Goal: Transaction & Acquisition: Purchase product/service

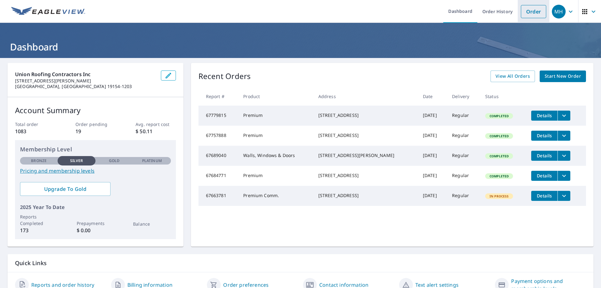
click at [531, 9] on link "Order" at bounding box center [533, 11] width 25 height 13
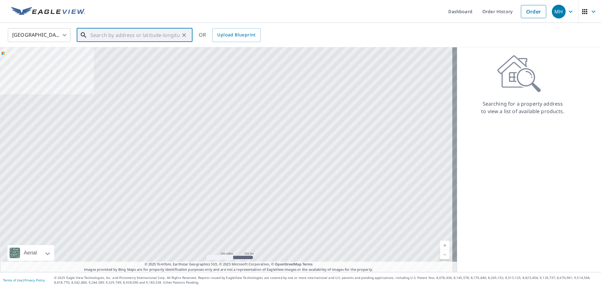
click at [139, 39] on input "text" at bounding box center [135, 35] width 89 height 18
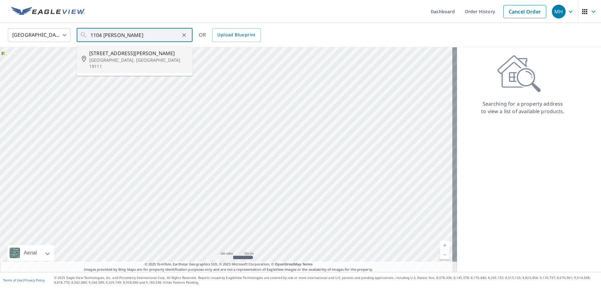
type input "[STREET_ADDRESS][PERSON_NAME]"
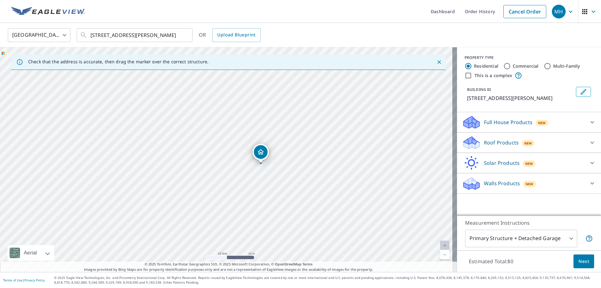
click at [501, 144] on p "Roof Products" at bounding box center [501, 143] width 35 height 8
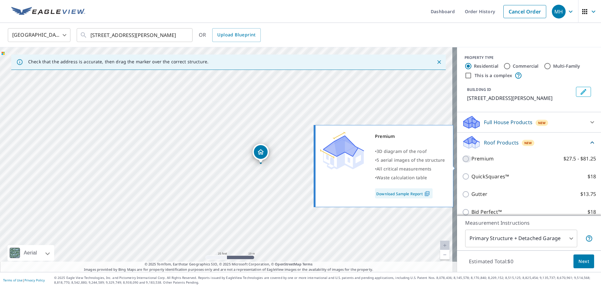
click at [465, 163] on input "Premium $27.5 - $81.25" at bounding box center [466, 159] width 9 height 8
checkbox input "true"
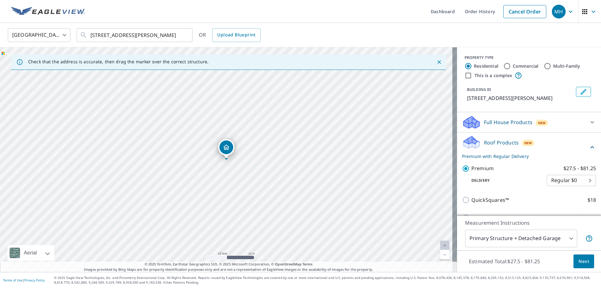
click at [582, 267] on button "Next" at bounding box center [584, 261] width 21 height 14
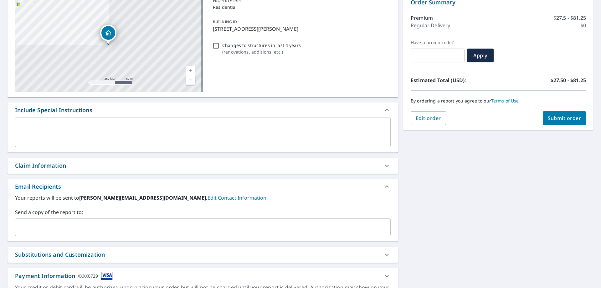
scroll to position [106, 0]
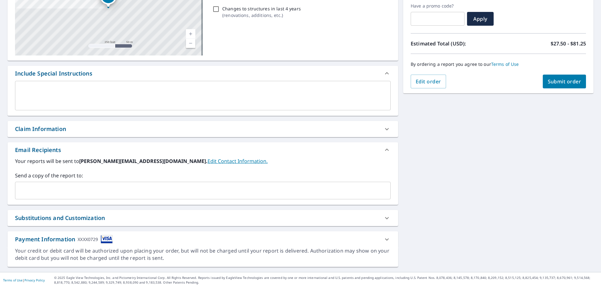
click at [97, 191] on input "text" at bounding box center [198, 190] width 361 height 12
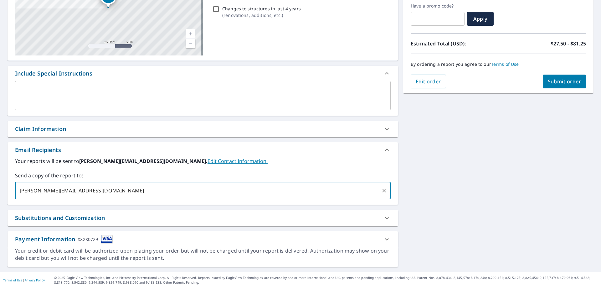
type input "[PERSON_NAME][EMAIL_ADDRESS][DOMAIN_NAME]"
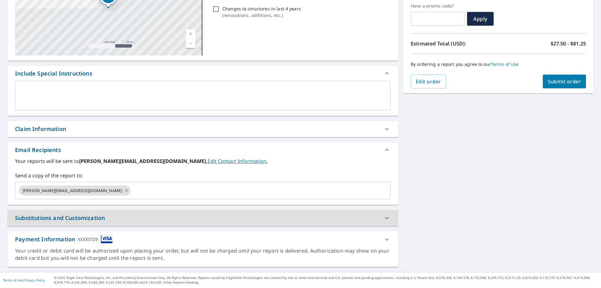
click at [556, 81] on span "Submit order" at bounding box center [565, 81] width 34 height 7
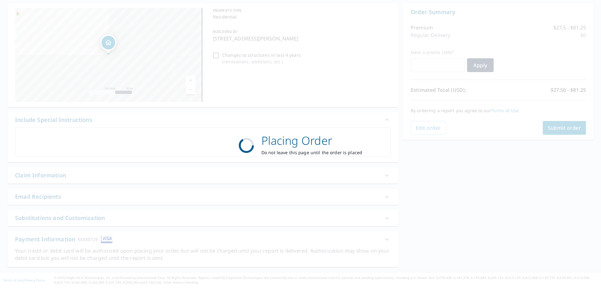
scroll to position [60, 0]
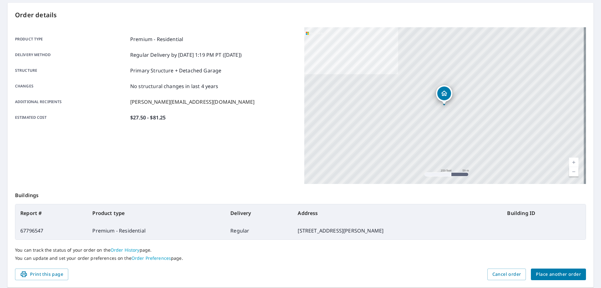
click at [556, 81] on div "[STREET_ADDRESS][PERSON_NAME]" at bounding box center [445, 105] width 282 height 157
